Goal: Complete application form

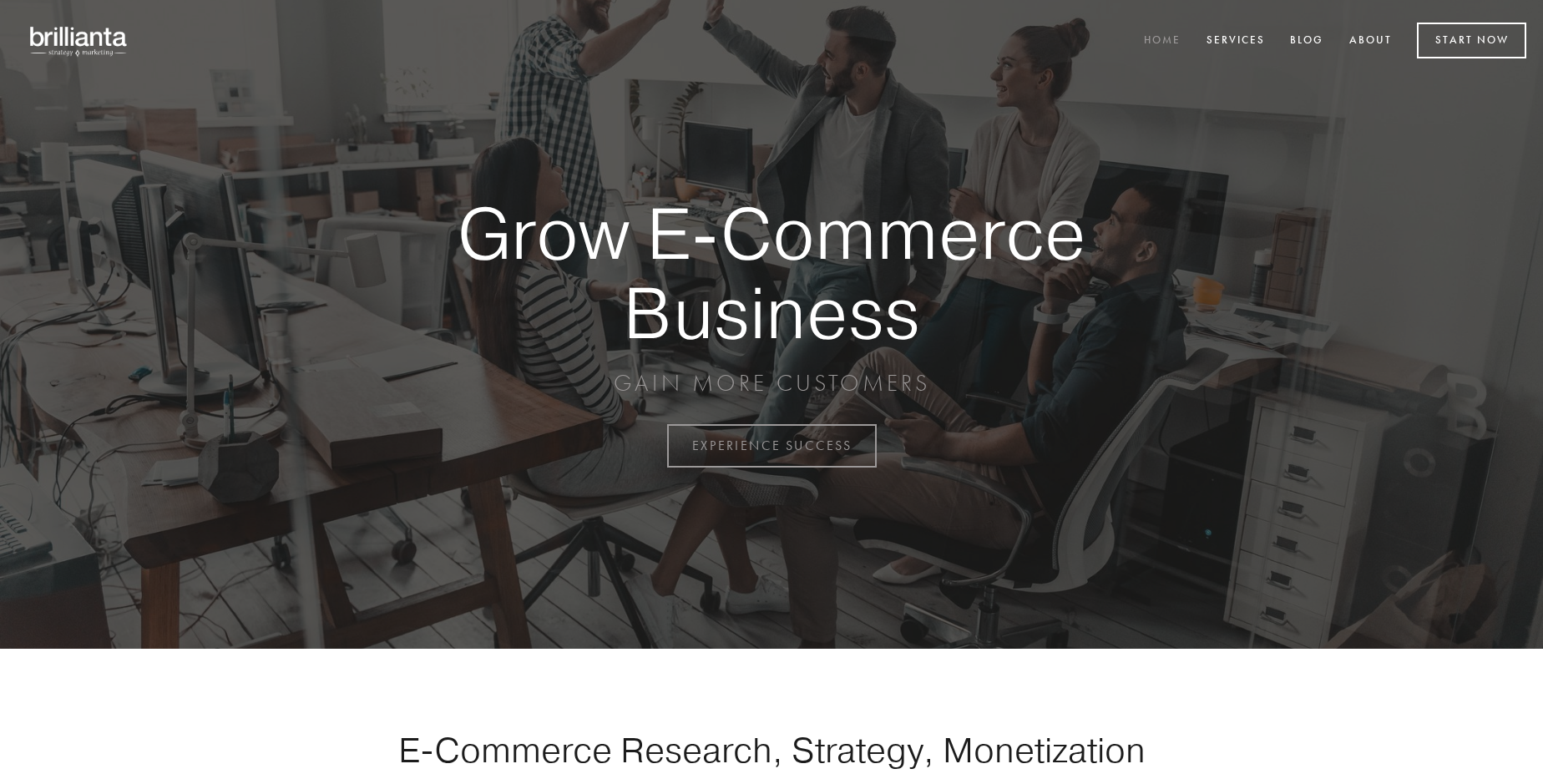
scroll to position [4377, 0]
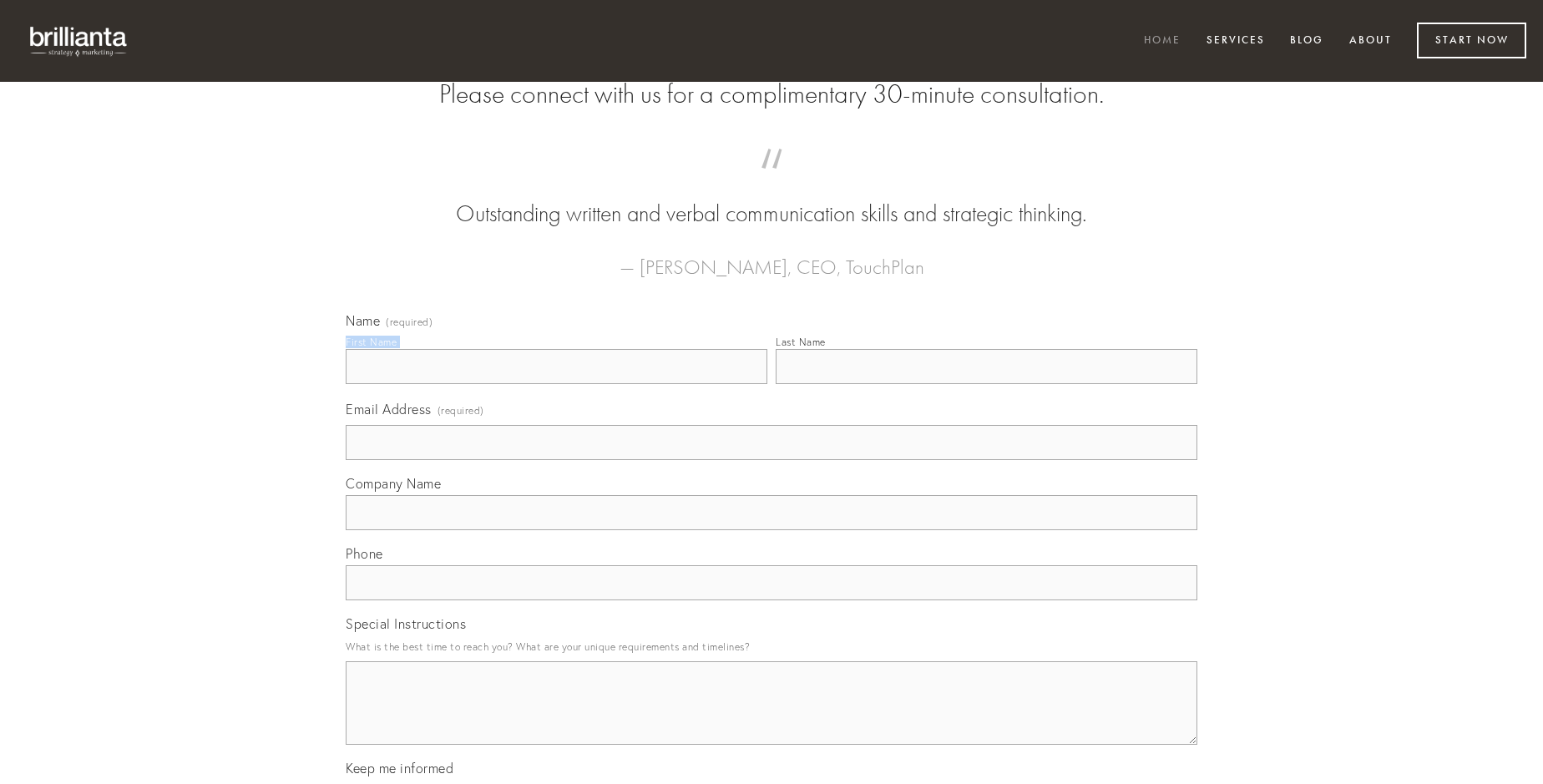
type input "[PERSON_NAME]"
click at [986, 384] on input "Last Name" at bounding box center [986, 367] width 421 height 35
type input "[PERSON_NAME]"
click at [772, 460] on input "Email Address (required)" at bounding box center [772, 442] width 852 height 35
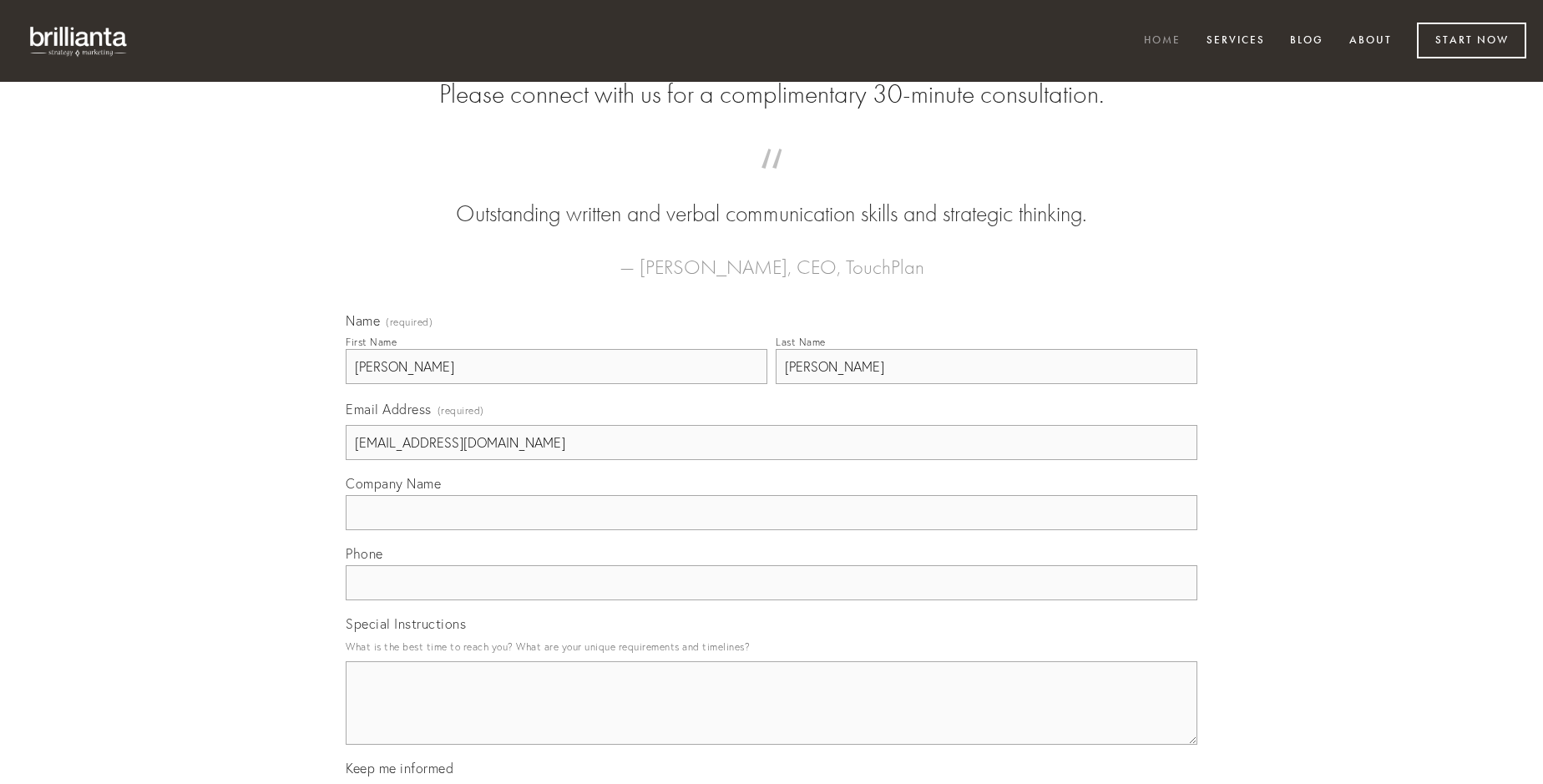
type input "[EMAIL_ADDRESS][DOMAIN_NAME]"
click at [772, 531] on input "Company Name" at bounding box center [772, 513] width 852 height 35
type input "arbor"
click at [772, 600] on input "text" at bounding box center [772, 583] width 852 height 35
click at [772, 718] on textarea "Special Instructions" at bounding box center [772, 703] width 852 height 83
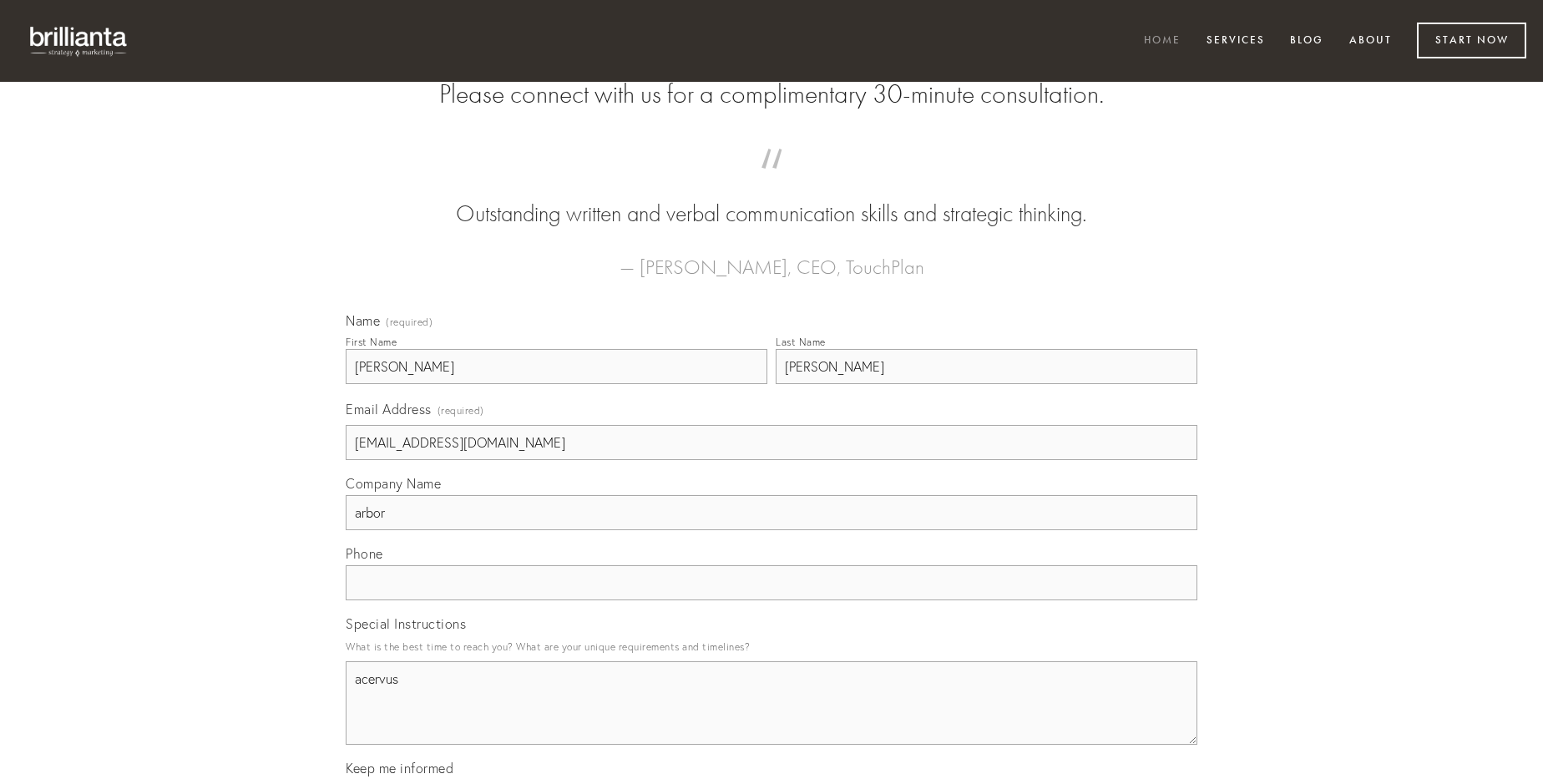
type textarea "acervus"
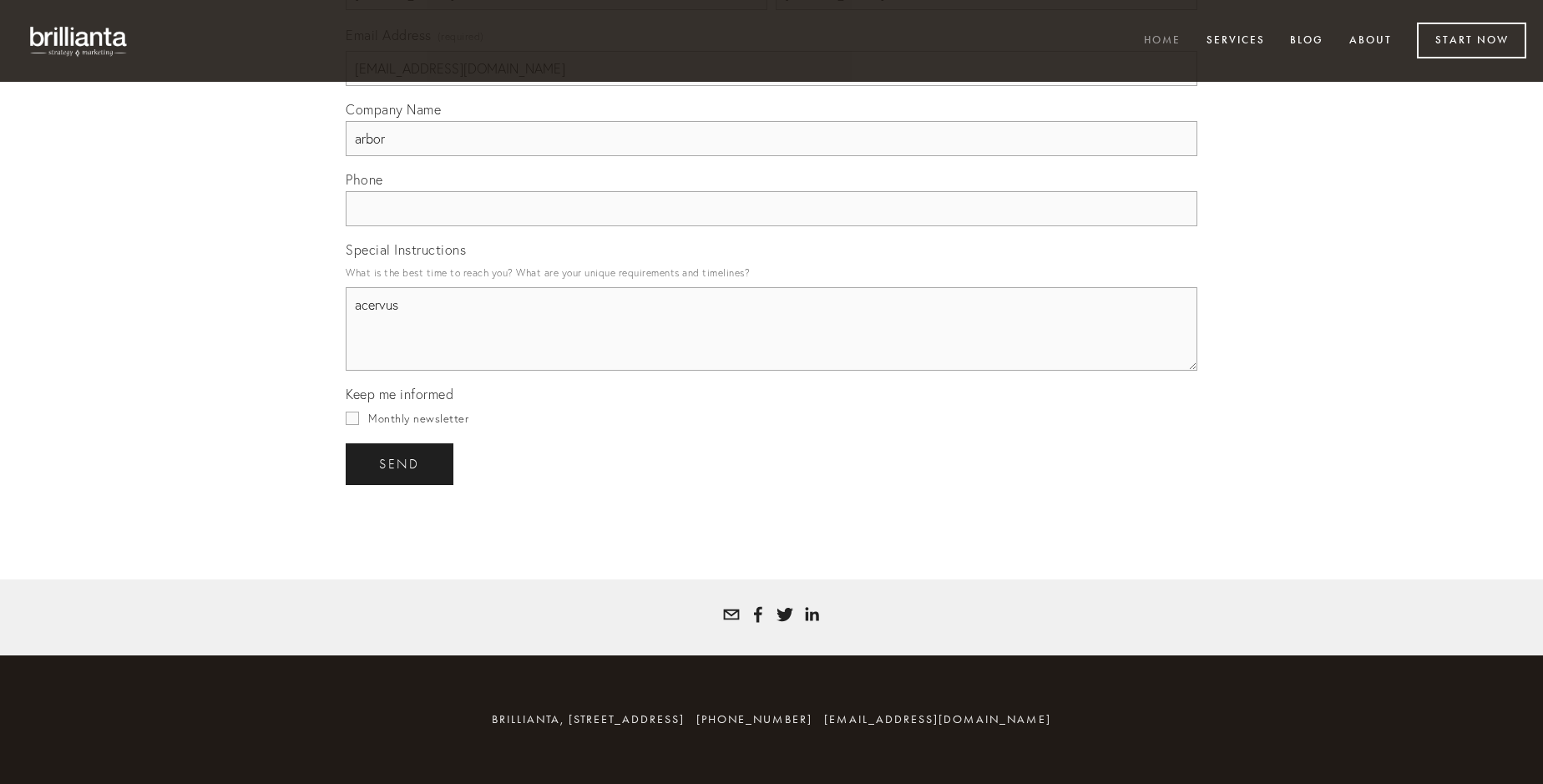
click at [400, 463] on span "send" at bounding box center [400, 464] width 41 height 15
